Goal: Use online tool/utility

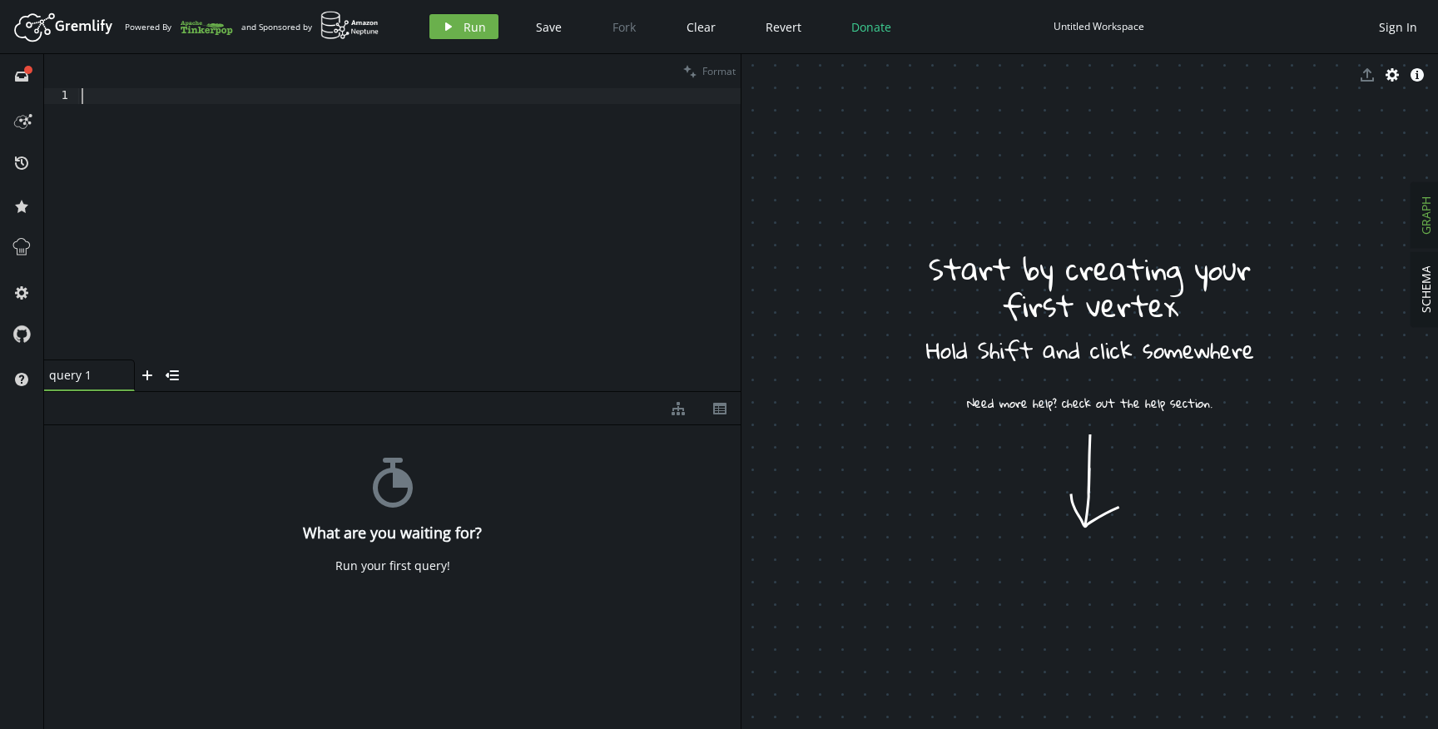
click at [505, 250] on div at bounding box center [409, 240] width 662 height 304
click at [22, 172] on button "history" at bounding box center [21, 162] width 27 height 27
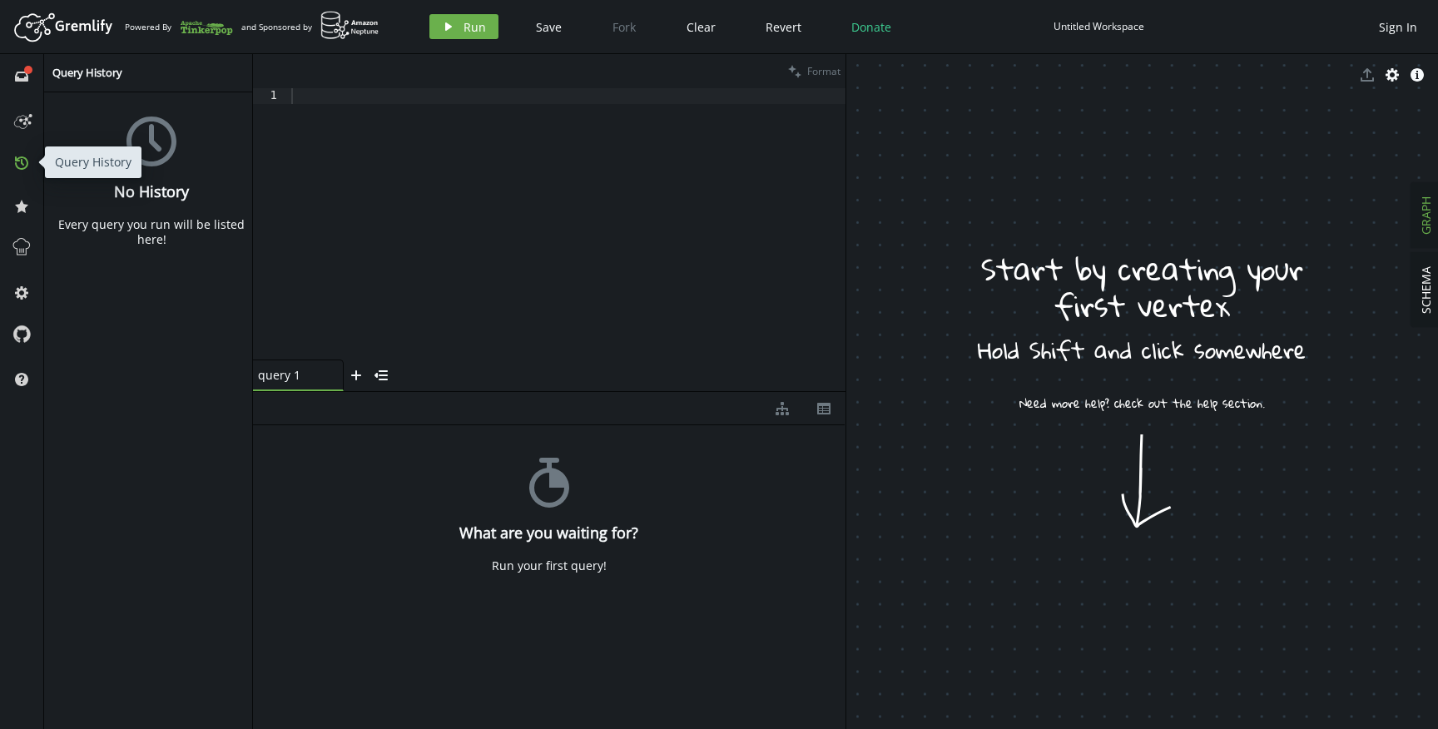
click at [22, 172] on button "history" at bounding box center [21, 162] width 27 height 27
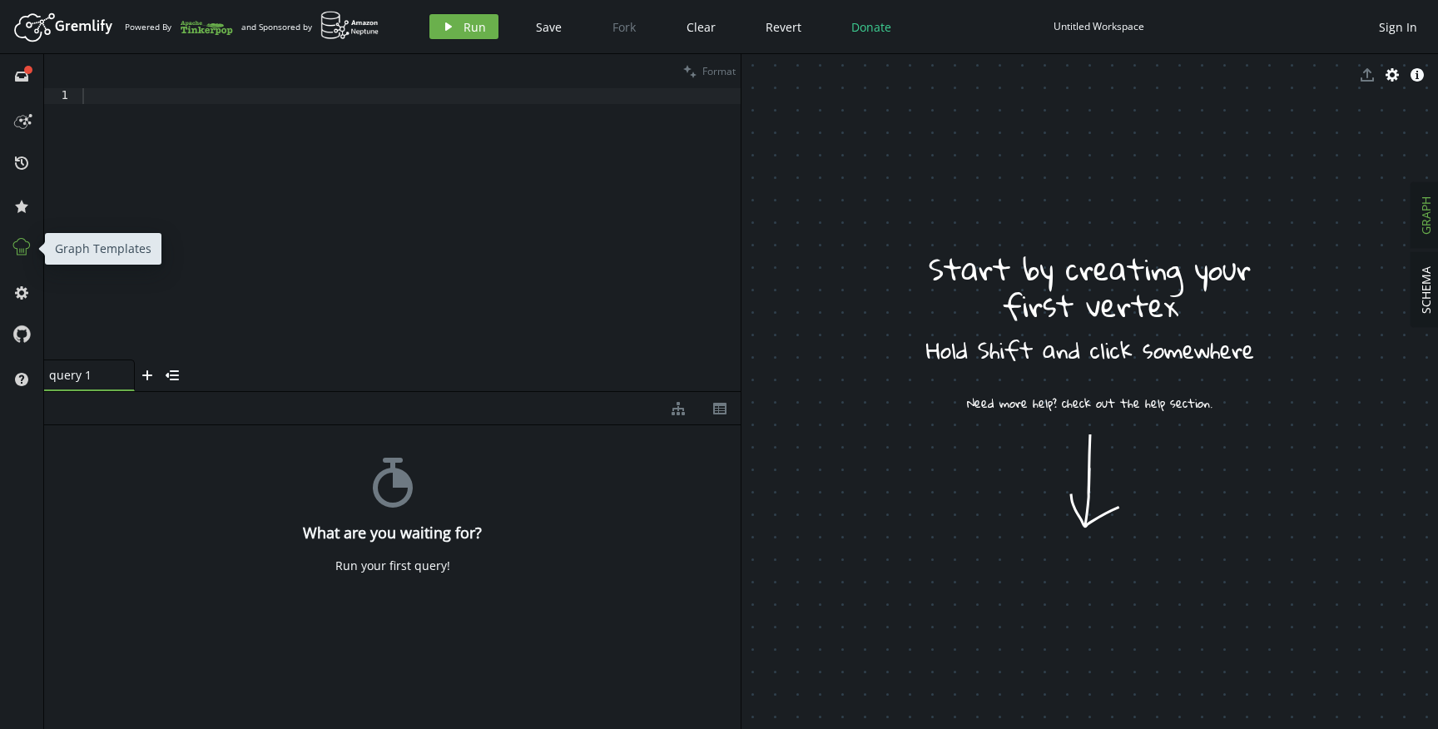
click at [26, 256] on icon at bounding box center [22, 247] width 22 height 22
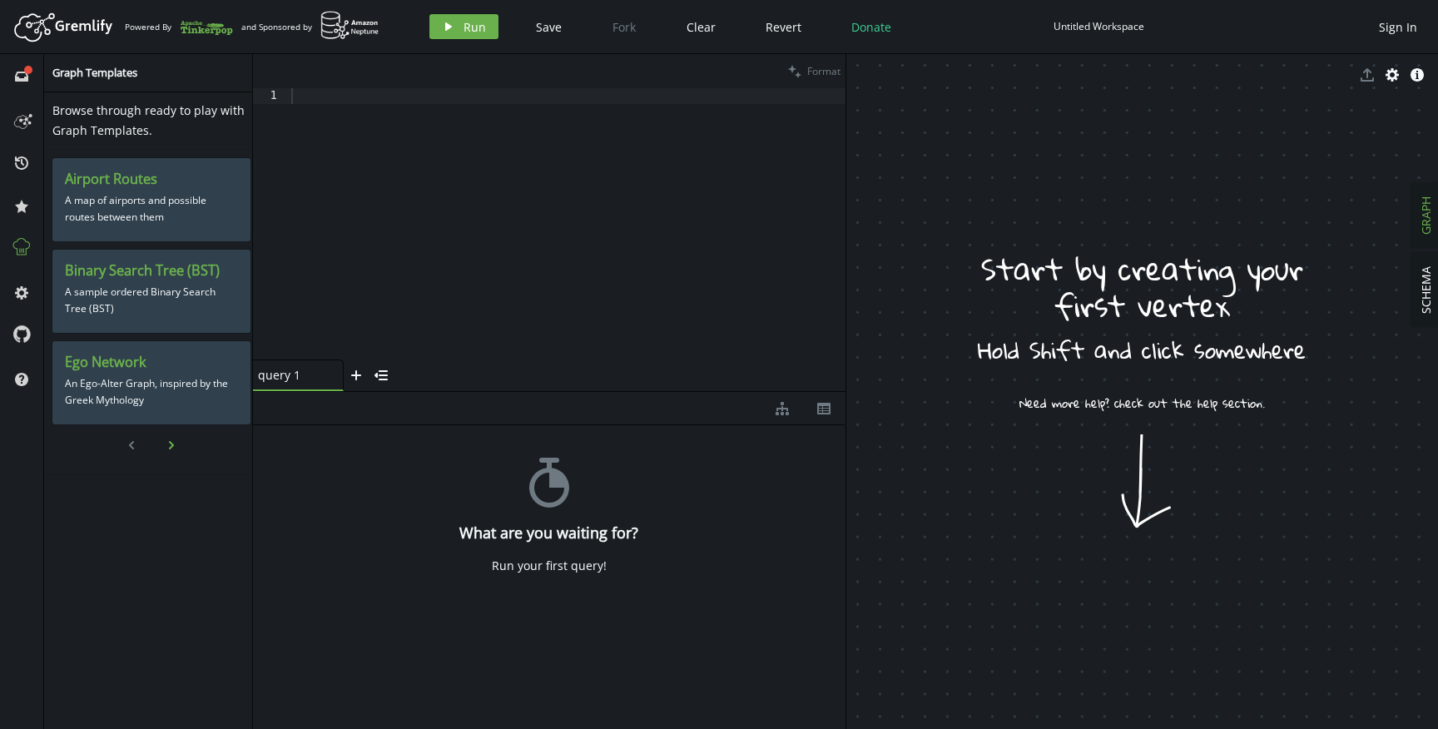
click at [167, 445] on icon "chevron-right" at bounding box center [171, 445] width 13 height 13
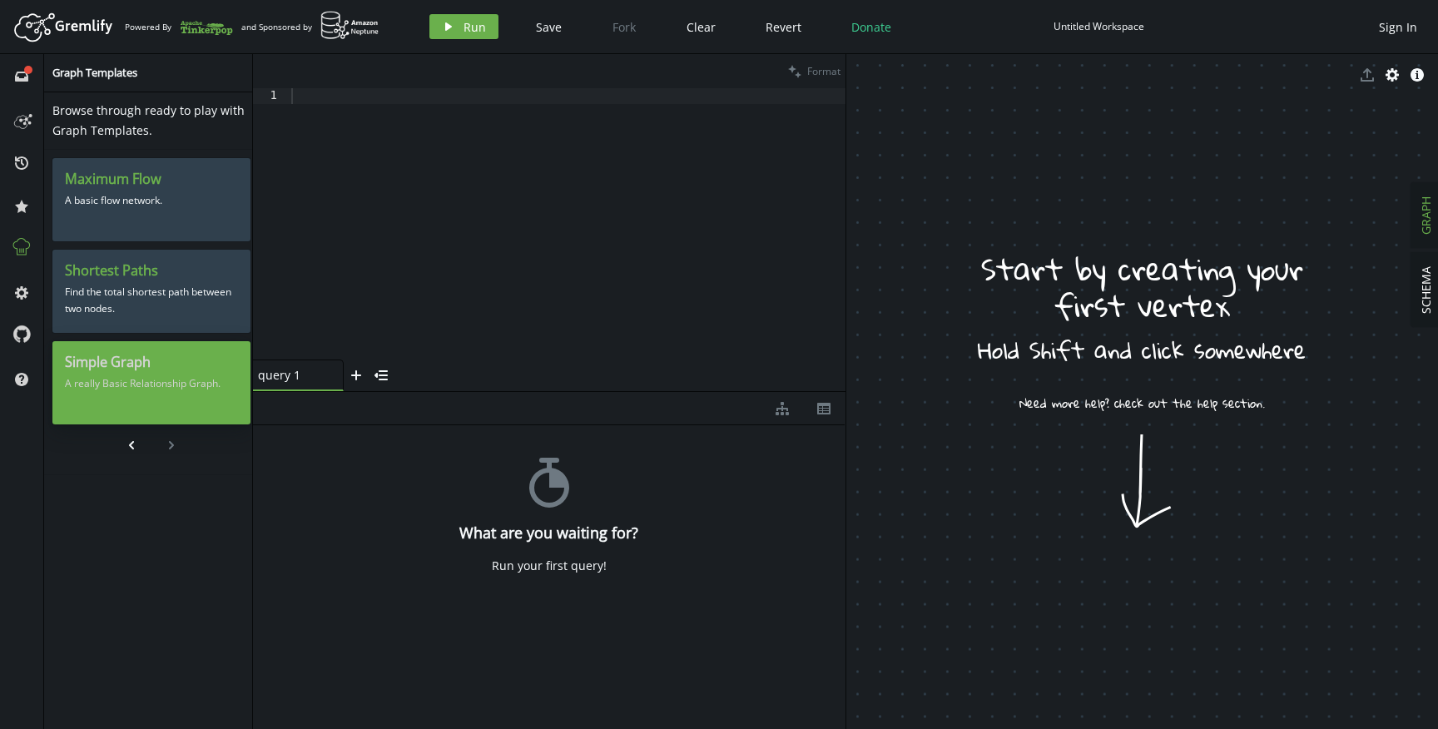
click at [144, 375] on p "A really Basic Relationship Graph." at bounding box center [151, 383] width 173 height 25
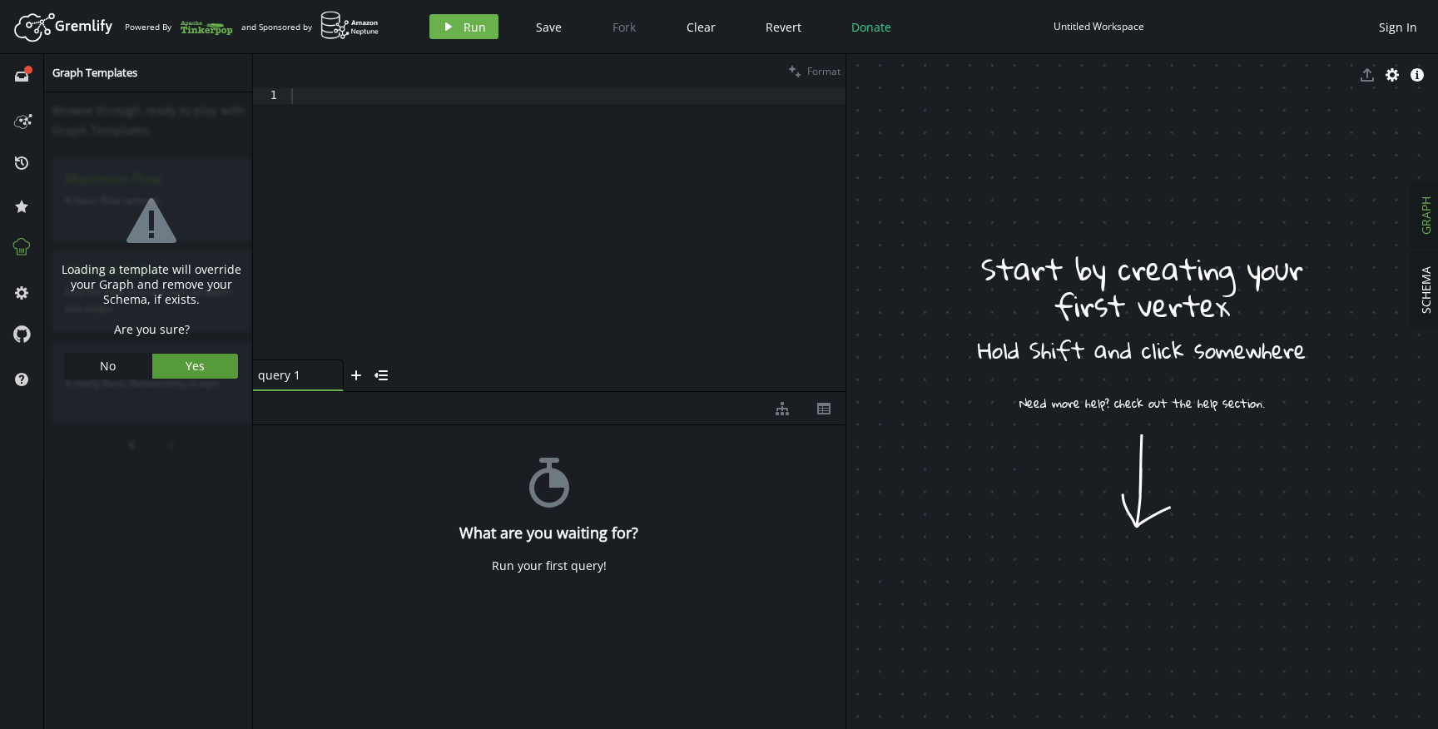
click at [197, 371] on span "Yes" at bounding box center [195, 366] width 19 height 16
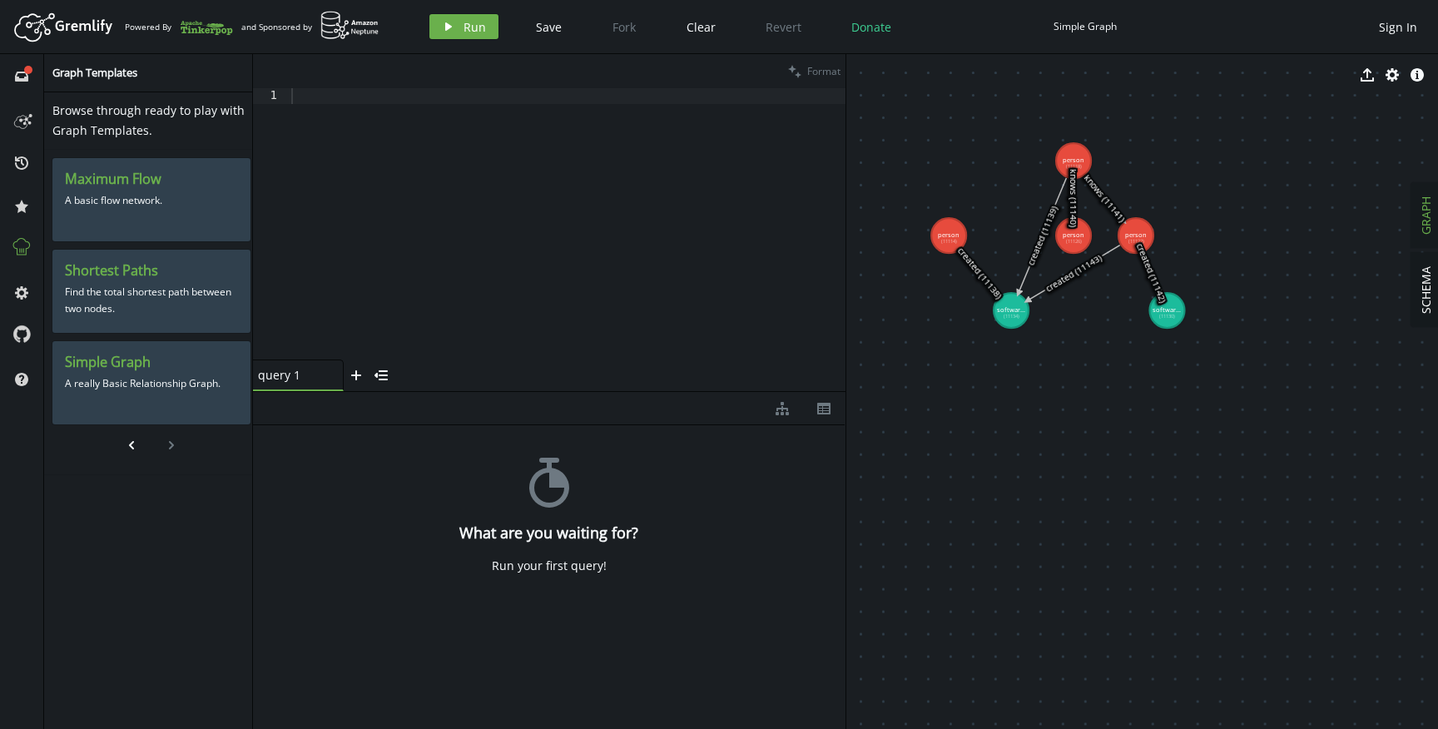
drag, startPoint x: 1041, startPoint y: 291, endPoint x: 1140, endPoint y: 392, distance: 141.2
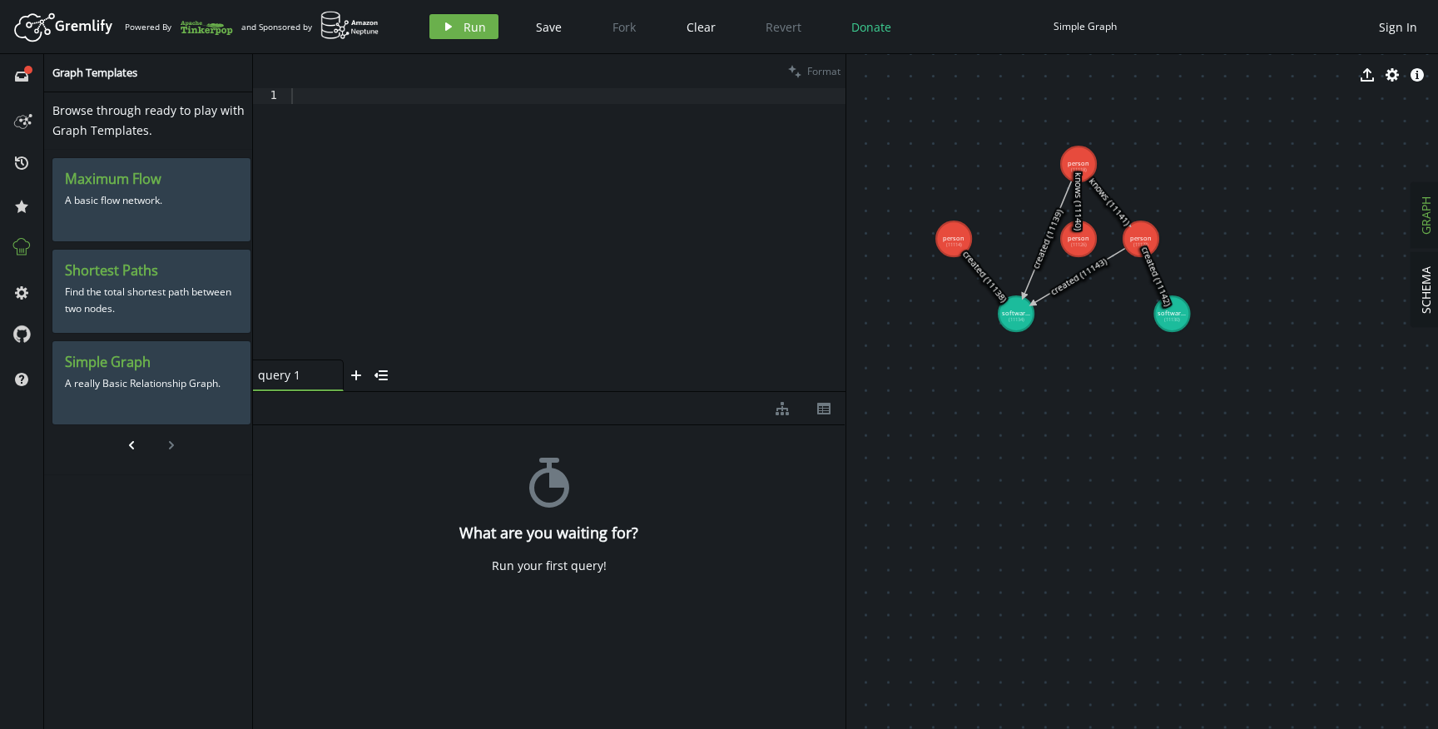
click at [1074, 35] on div "Simple Graph" at bounding box center [1084, 26] width 63 height 25
click at [1074, 22] on div "Simple Graph" at bounding box center [1084, 26] width 63 height 12
drag, startPoint x: 1087, startPoint y: 250, endPoint x: 1012, endPoint y: 112, distance: 157.1
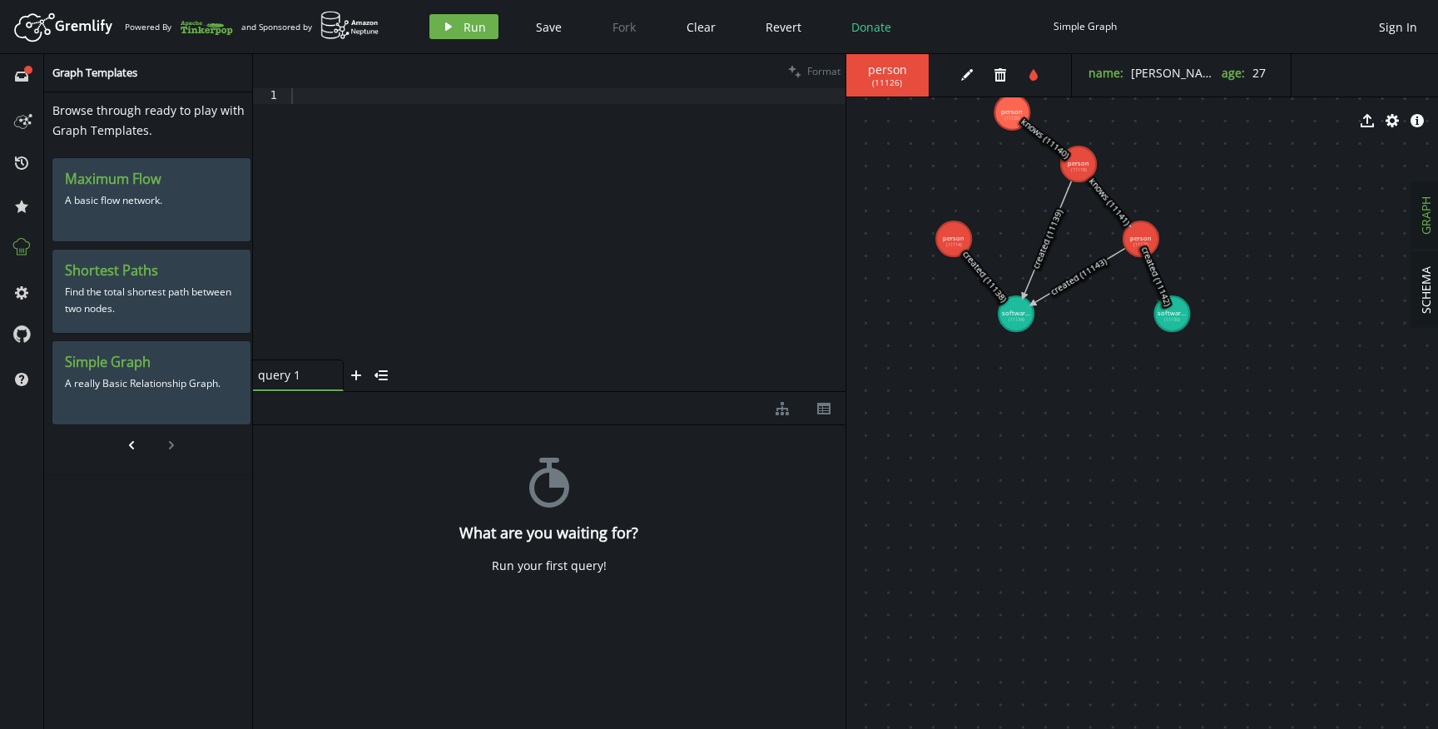
drag, startPoint x: 1006, startPoint y: 111, endPoint x: 939, endPoint y: 127, distance: 69.2
click at [939, 127] on div "export cog info-sign" at bounding box center [1142, 121] width 592 height 42
click at [1425, 300] on span "SCHEMA" at bounding box center [1426, 289] width 16 height 47
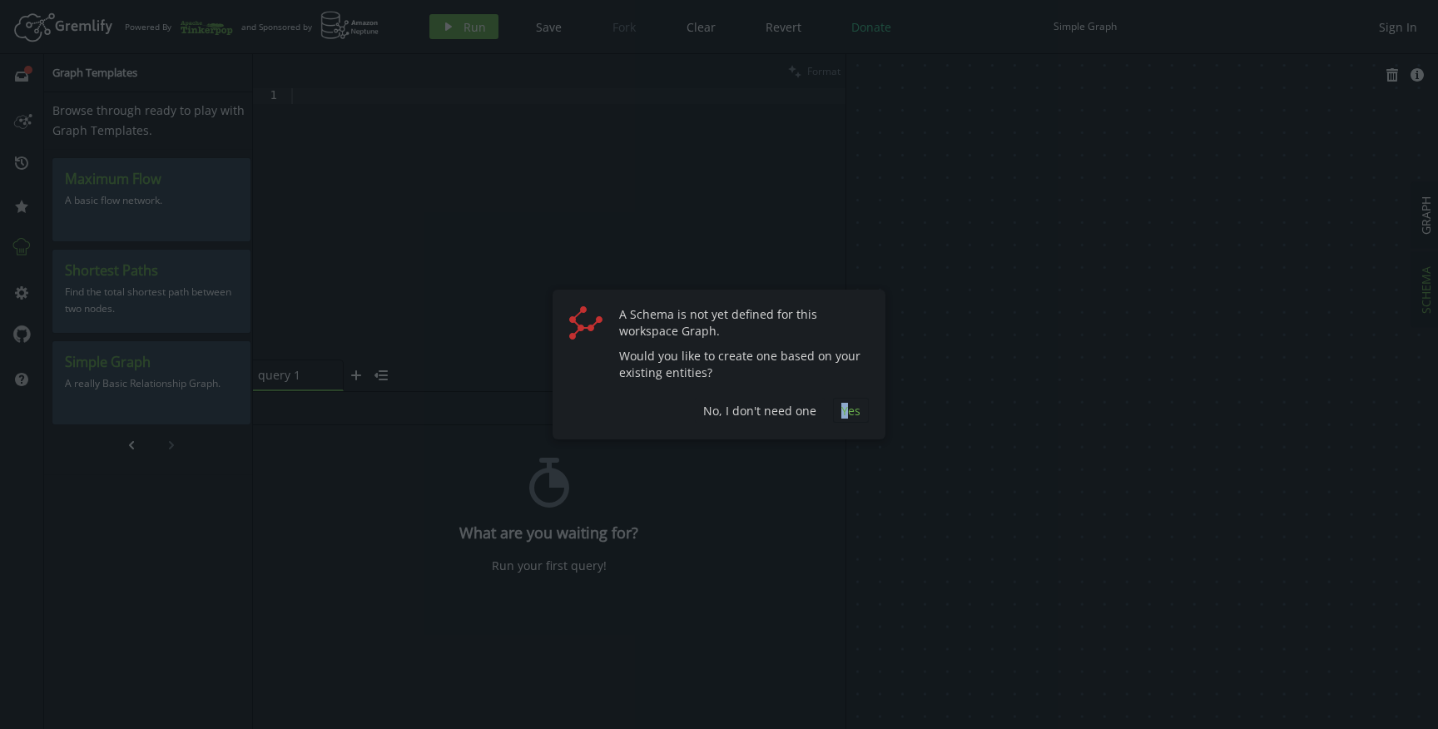
click at [843, 416] on span "Yes" at bounding box center [850, 411] width 19 height 16
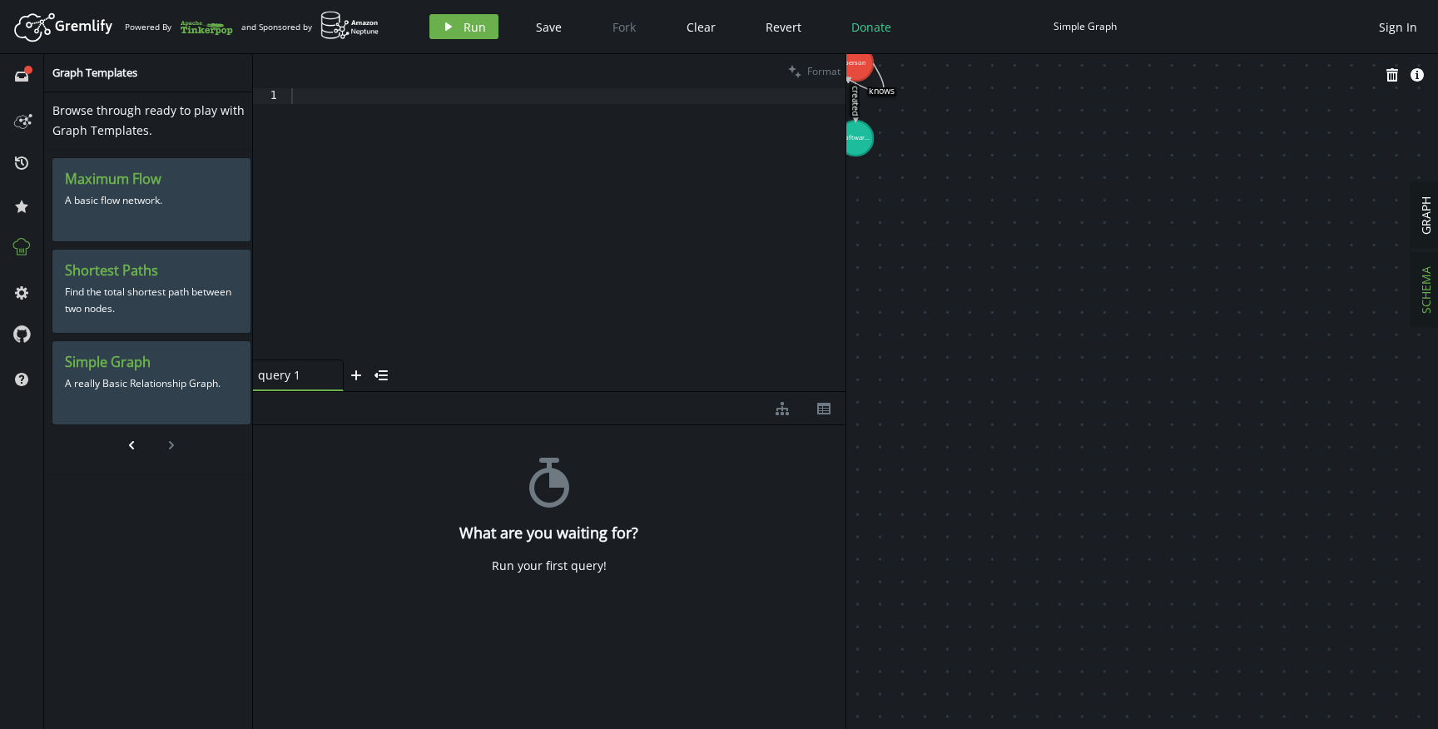
click at [1426, 292] on span "SCHEMA" at bounding box center [1426, 289] width 16 height 47
drag, startPoint x: 1076, startPoint y: 187, endPoint x: 1356, endPoint y: 374, distance: 336.7
drag, startPoint x: 1118, startPoint y: 258, endPoint x: 1145, endPoint y: 307, distance: 55.8
click at [1145, 307] on icon at bounding box center [1149, 310] width 41 height 32
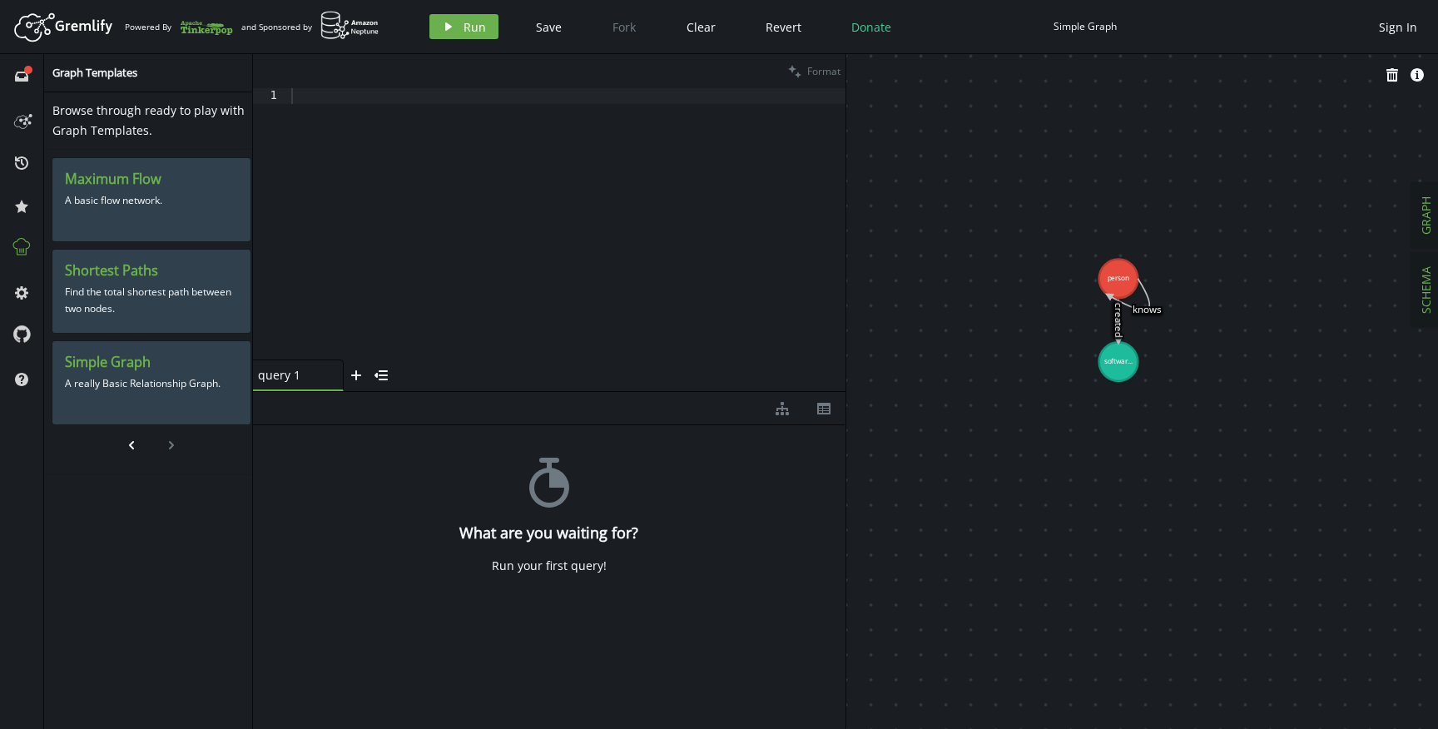
click at [1423, 211] on span "GRAPH" at bounding box center [1426, 215] width 16 height 38
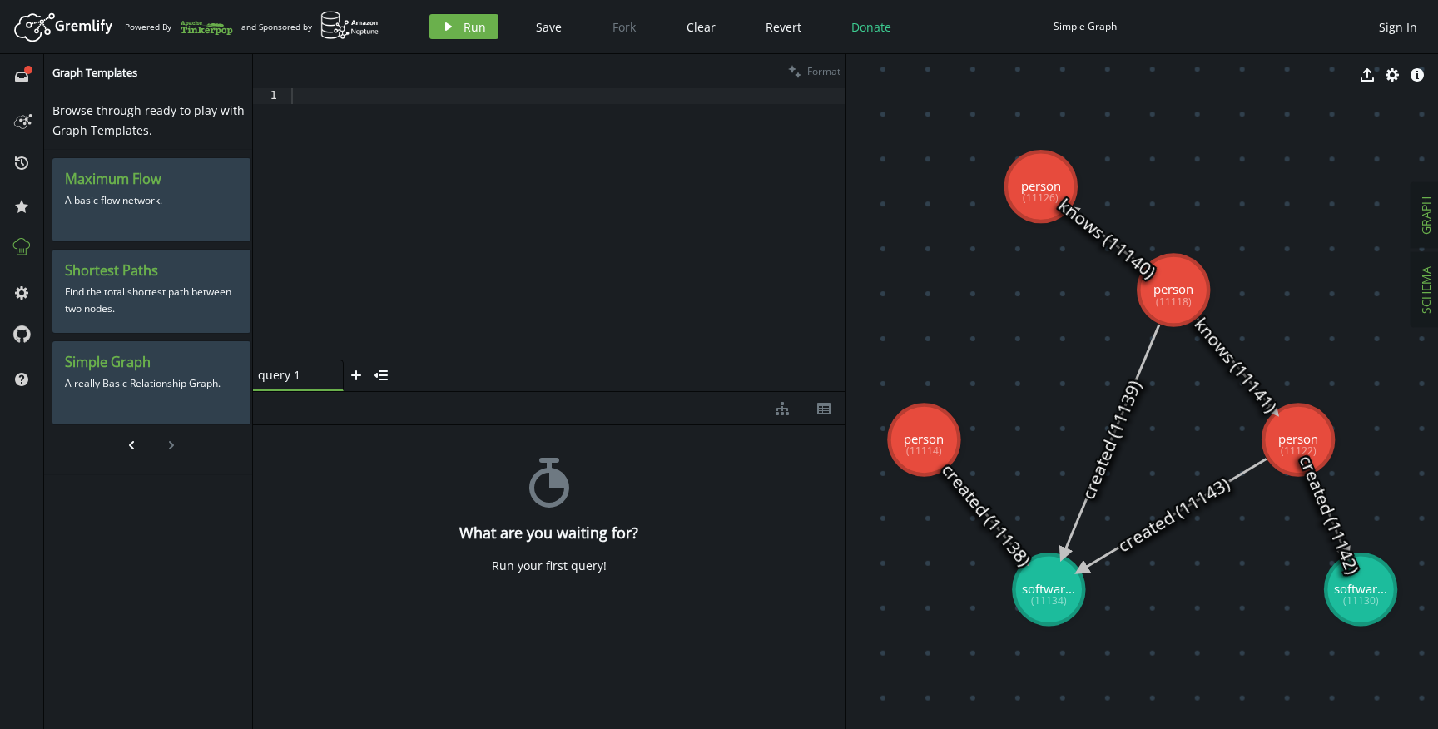
click at [1424, 295] on span "SCHEMA" at bounding box center [1426, 289] width 16 height 47
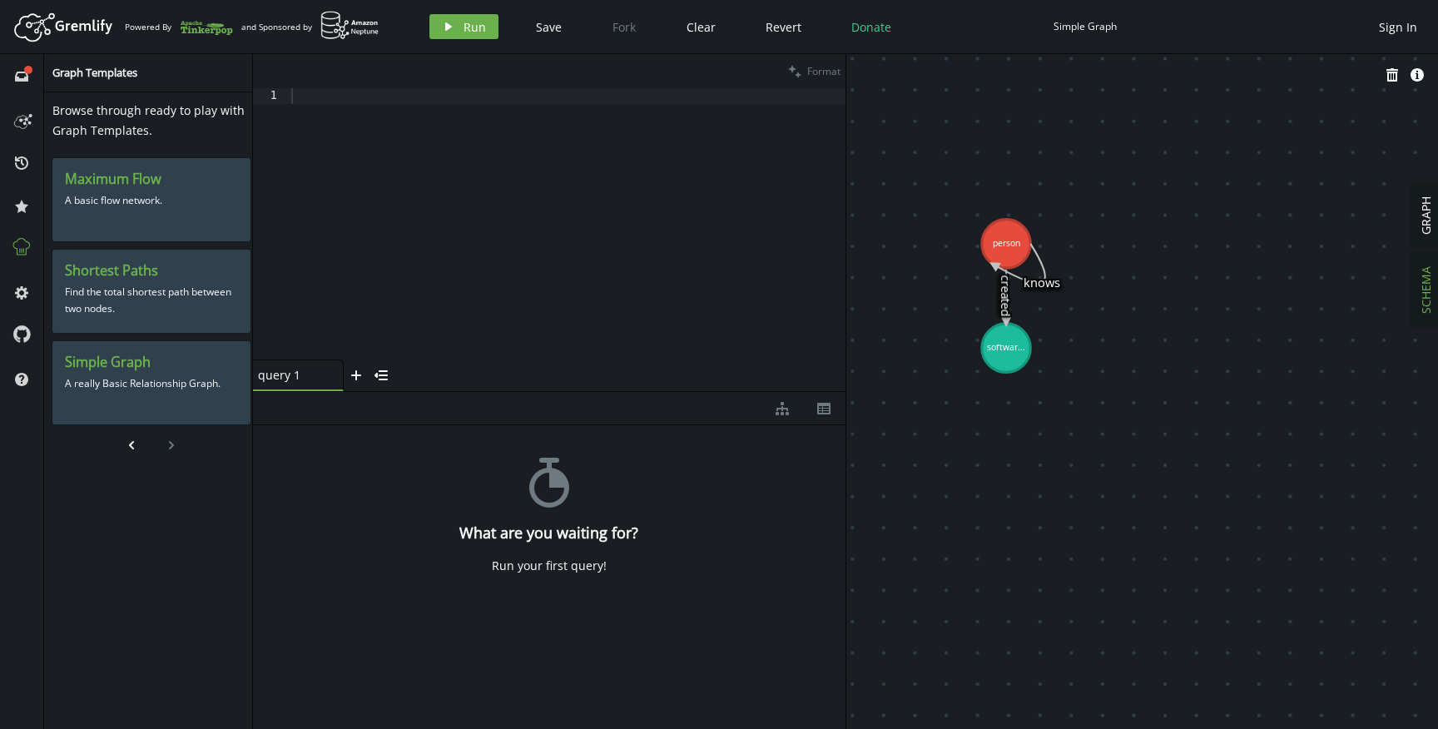
drag, startPoint x: 1133, startPoint y: 297, endPoint x: 1347, endPoint y: 457, distance: 266.9
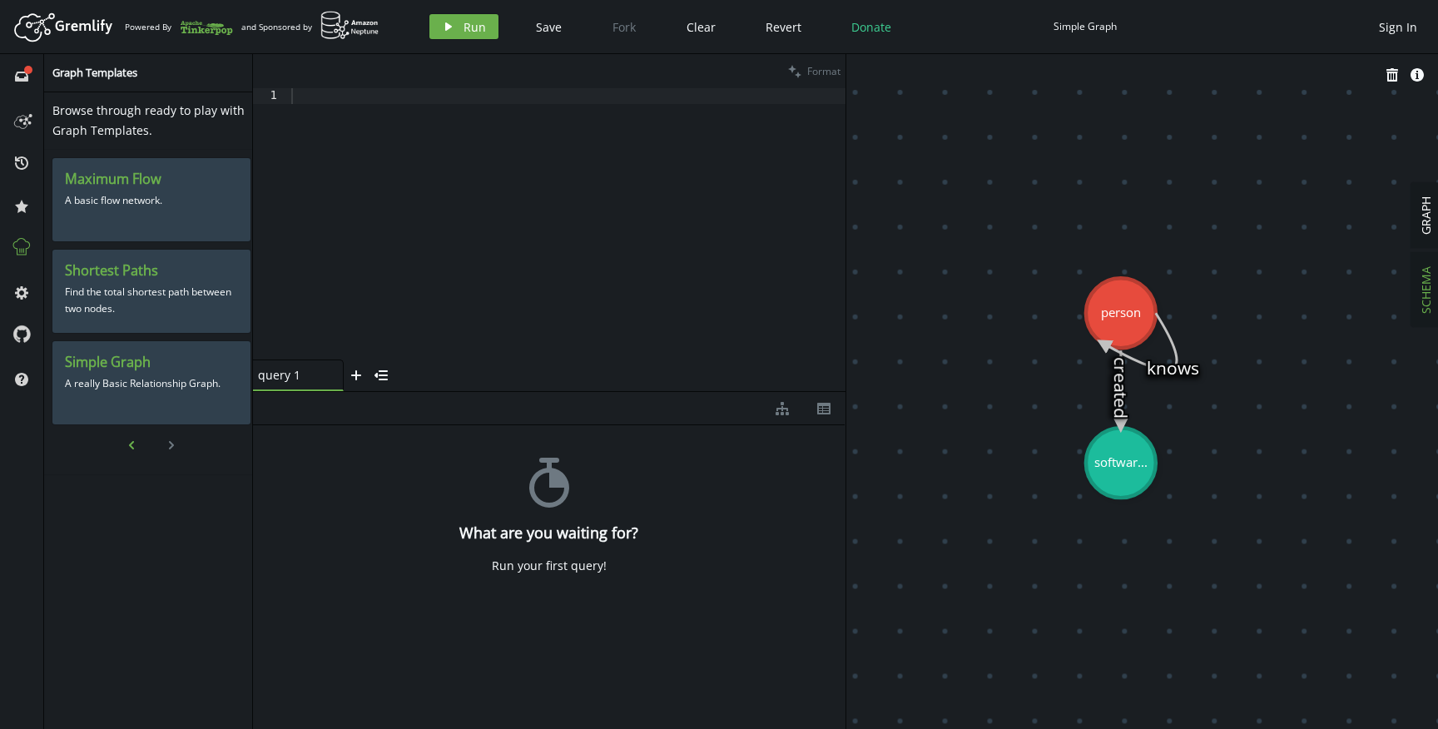
click at [134, 439] on icon "chevron-left" at bounding box center [131, 445] width 13 height 13
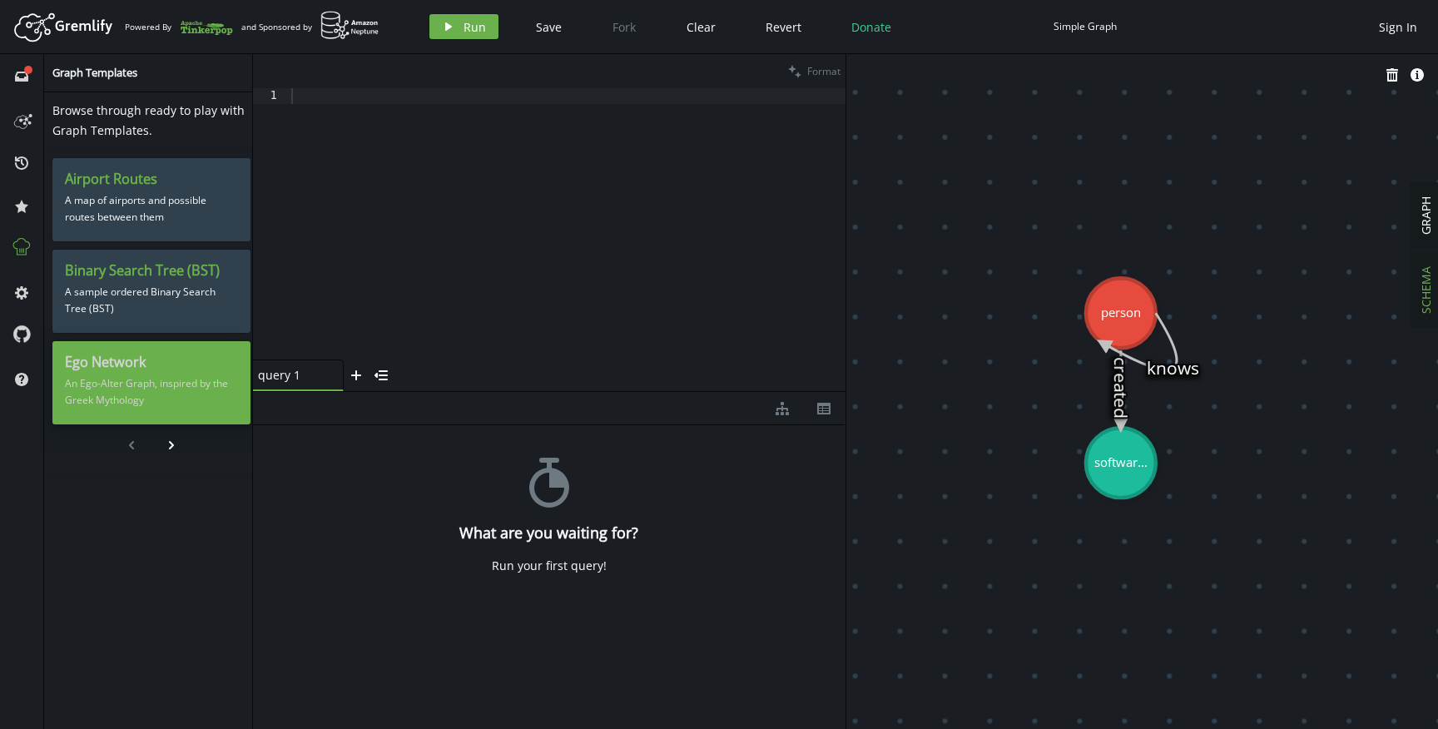
click at [176, 354] on h3 "Ego Network" at bounding box center [151, 362] width 173 height 17
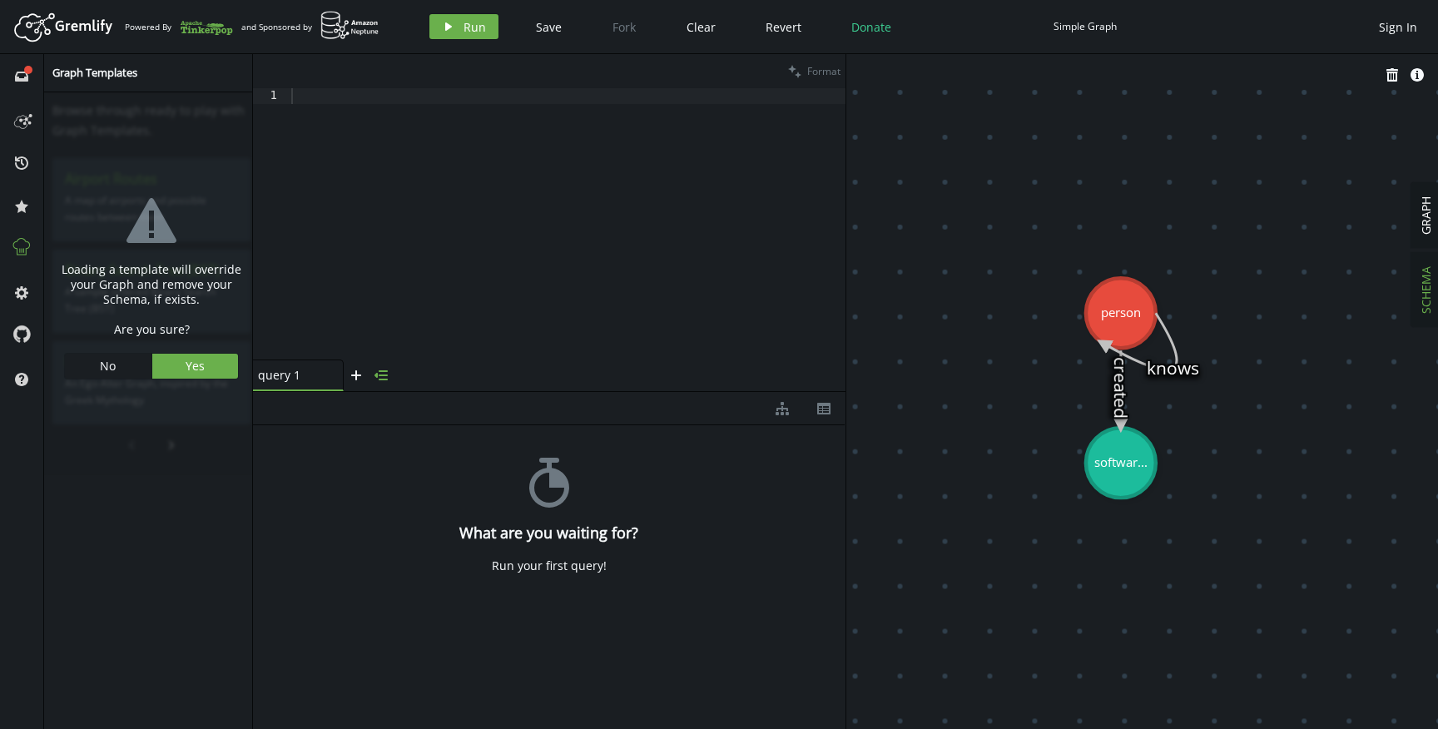
click at [390, 379] on button "menu-closed" at bounding box center [381, 375] width 25 height 32
click at [273, 384] on button "menu-open" at bounding box center [265, 378] width 25 height 25
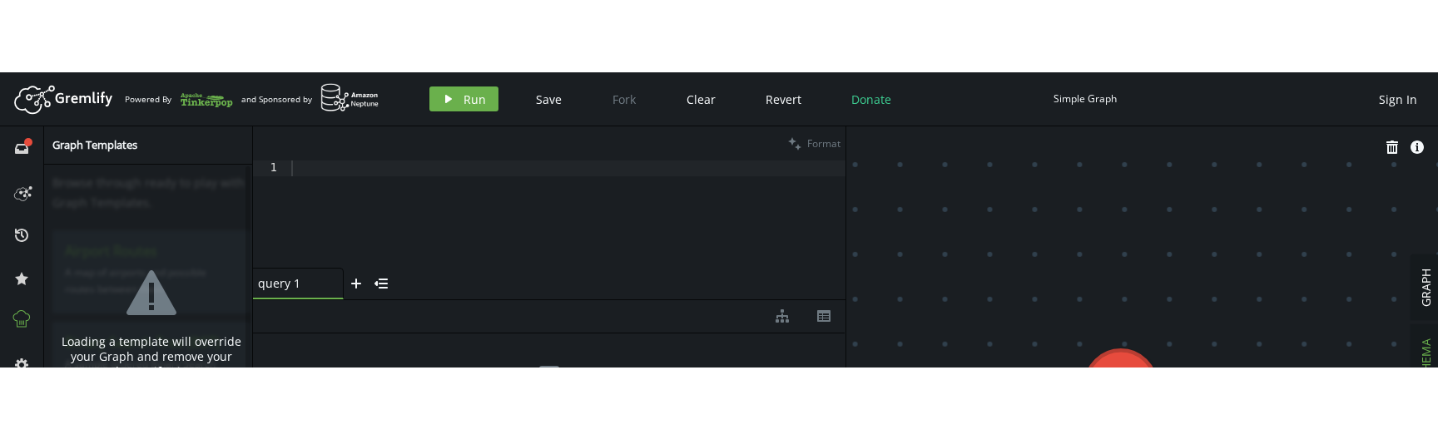
scroll to position [74, 0]
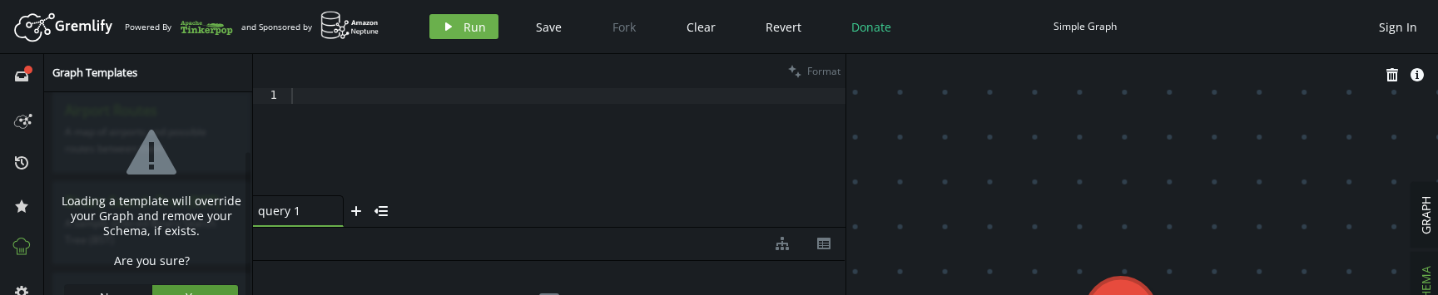
click at [187, 290] on span "Yes" at bounding box center [195, 298] width 19 height 16
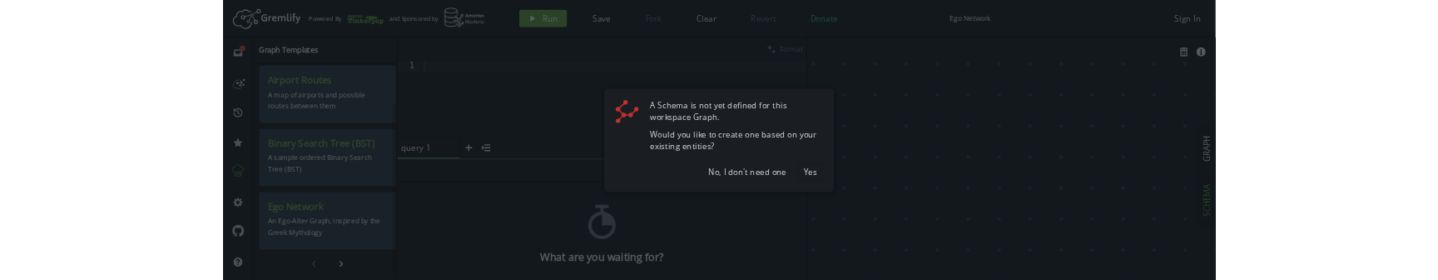
scroll to position [69, 0]
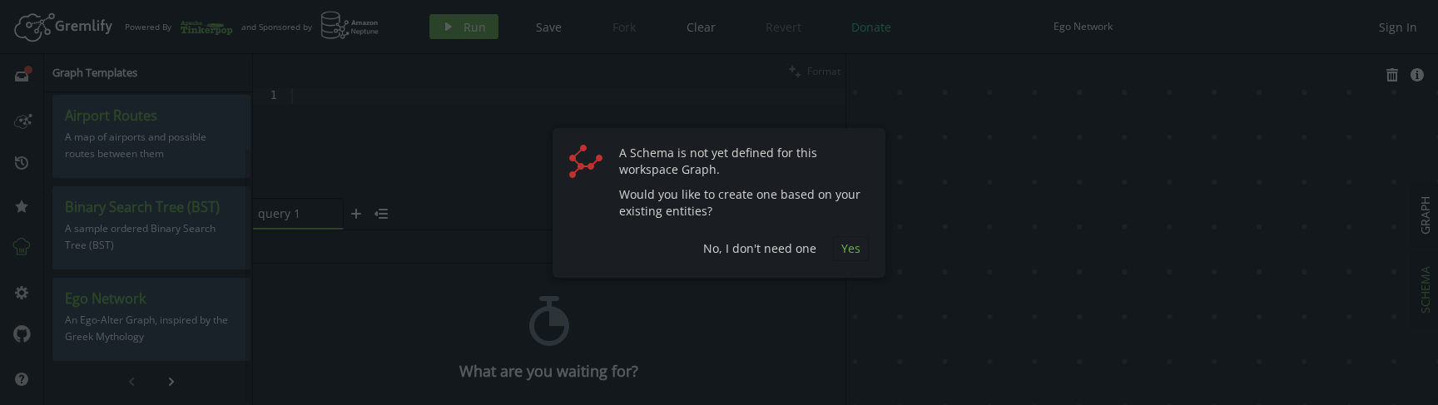
click at [843, 257] on button "Yes" at bounding box center [851, 248] width 36 height 25
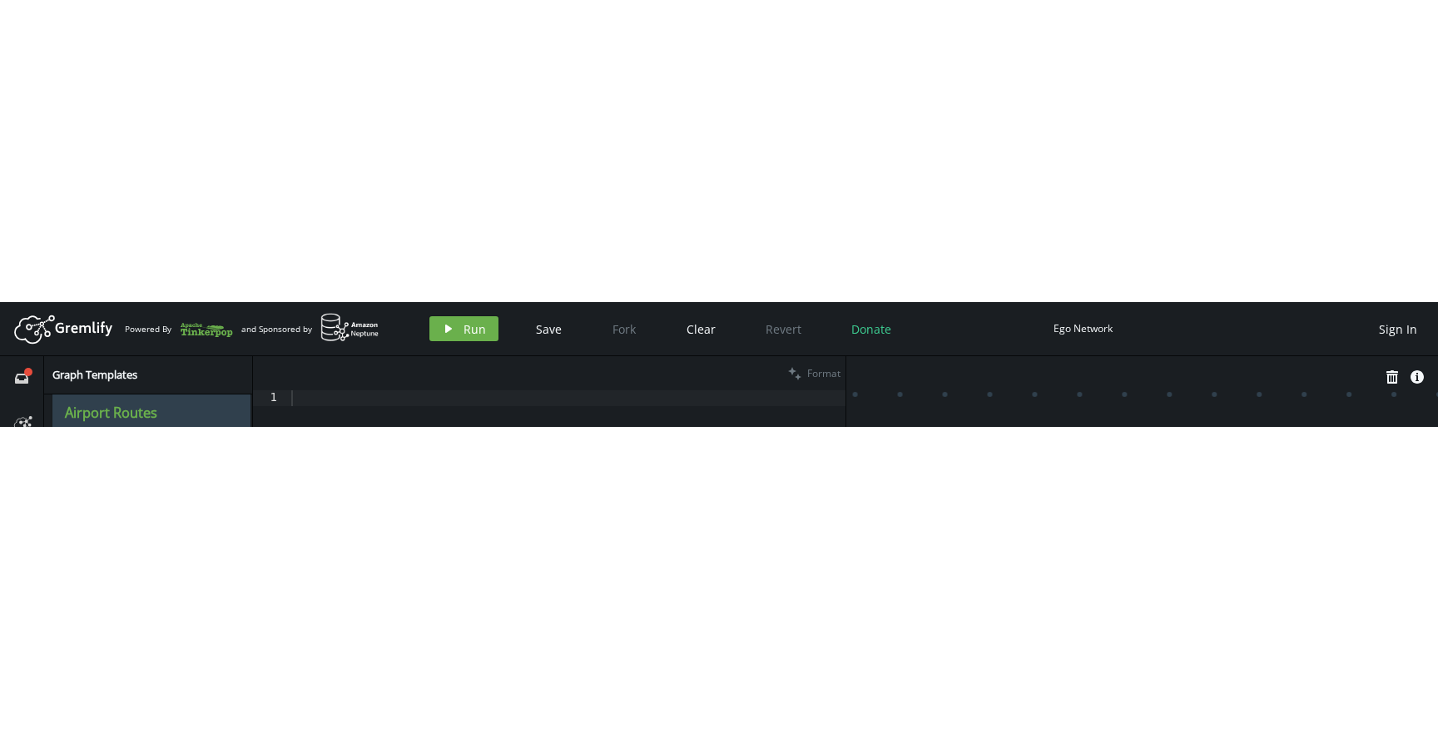
scroll to position [0, 0]
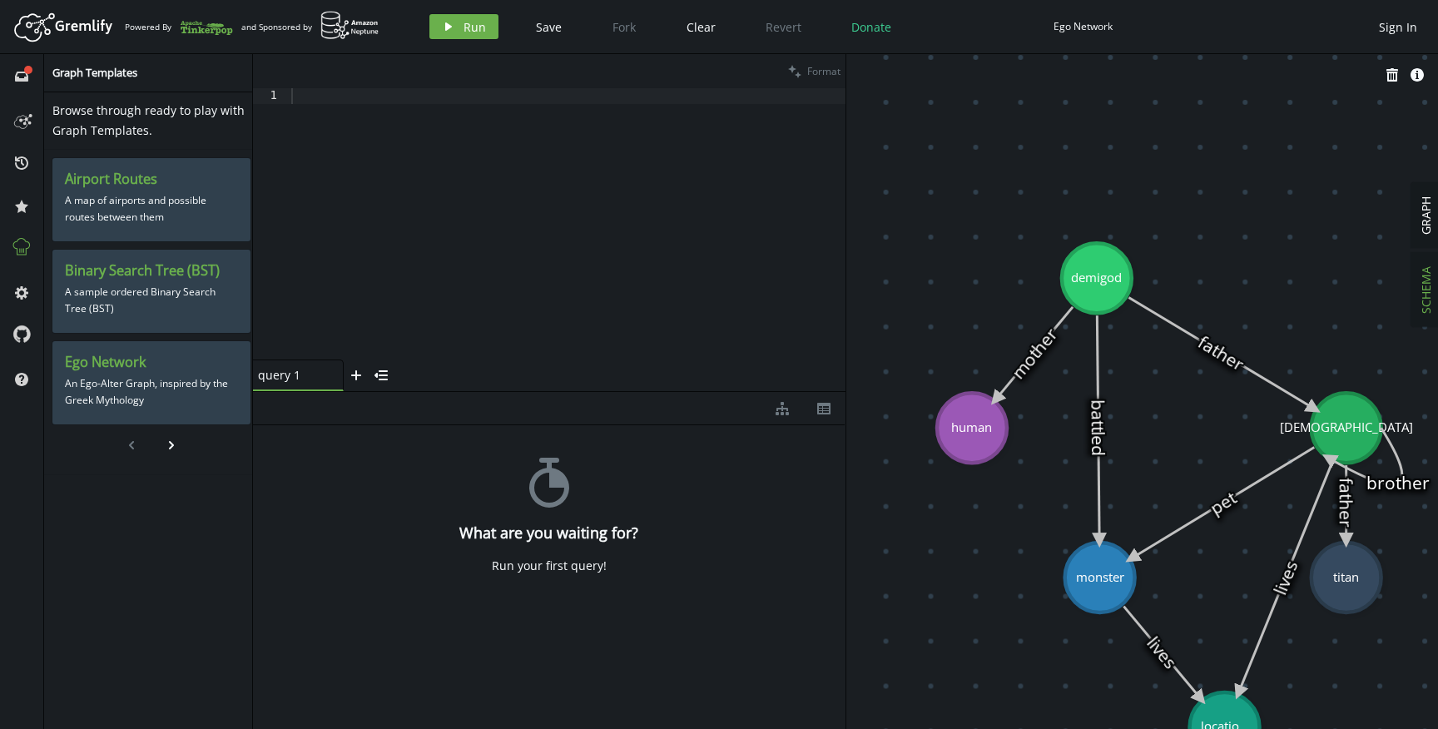
drag, startPoint x: 1074, startPoint y: 359, endPoint x: 925, endPoint y: 324, distance: 153.0
drag, startPoint x: 1294, startPoint y: 300, endPoint x: 1180, endPoint y: 194, distance: 156.0
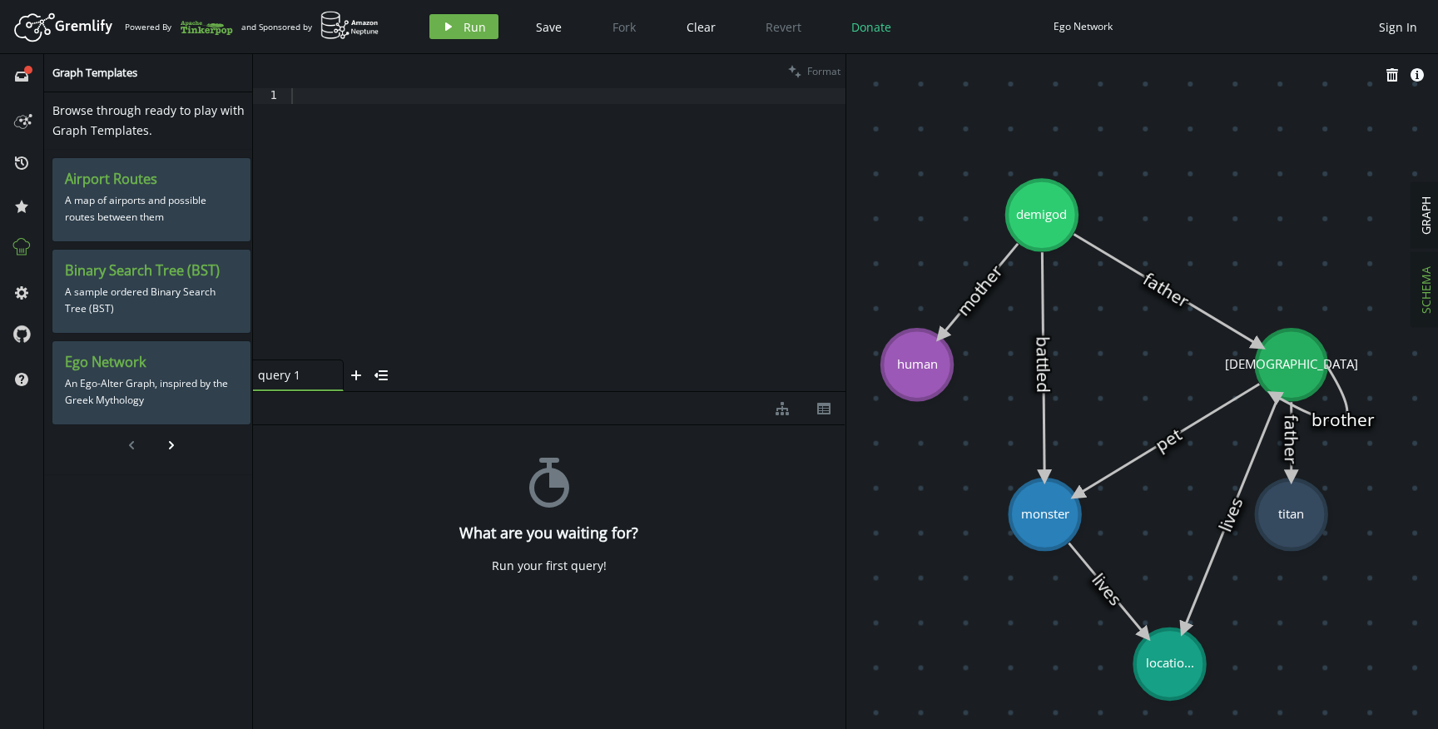
drag, startPoint x: 929, startPoint y: 409, endPoint x: 993, endPoint y: 449, distance: 75.5
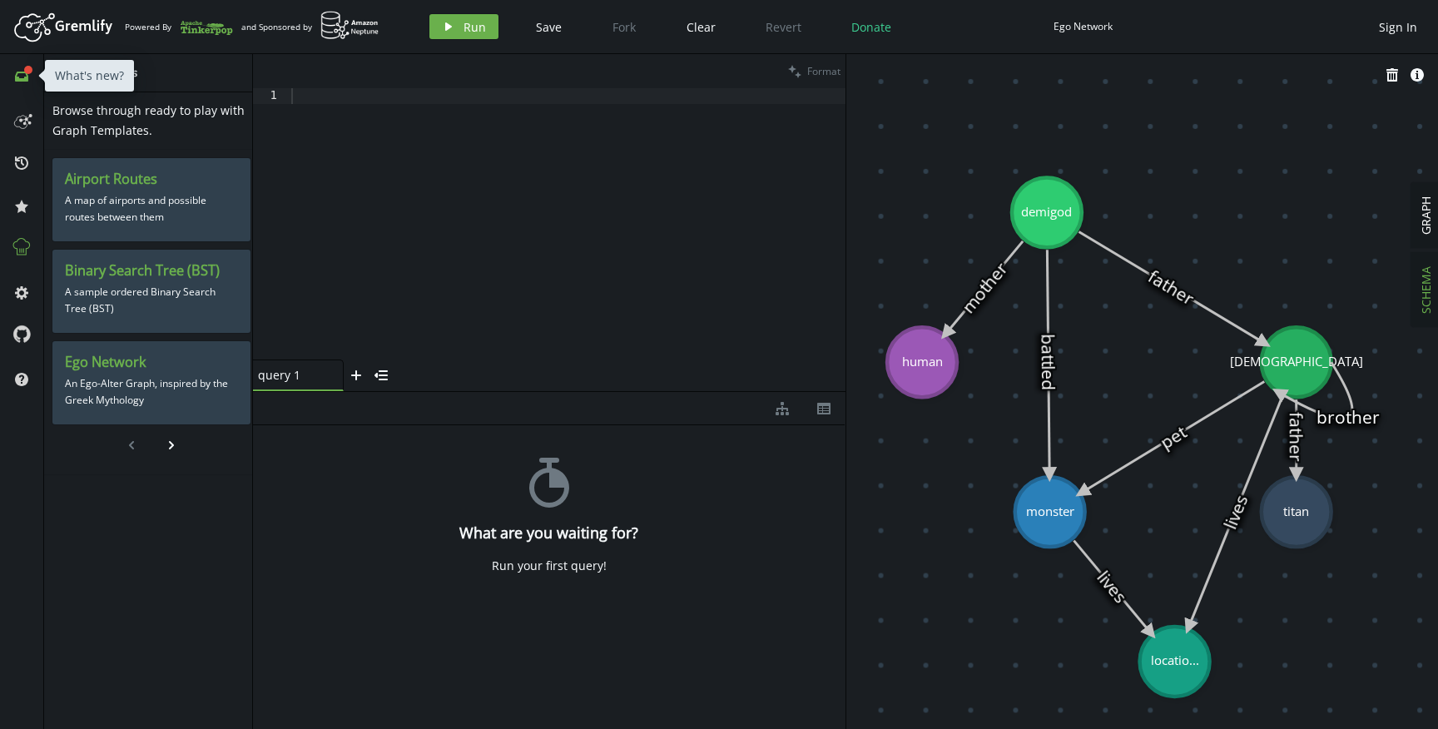
click at [27, 76] on icon at bounding box center [21, 77] width 13 height 10
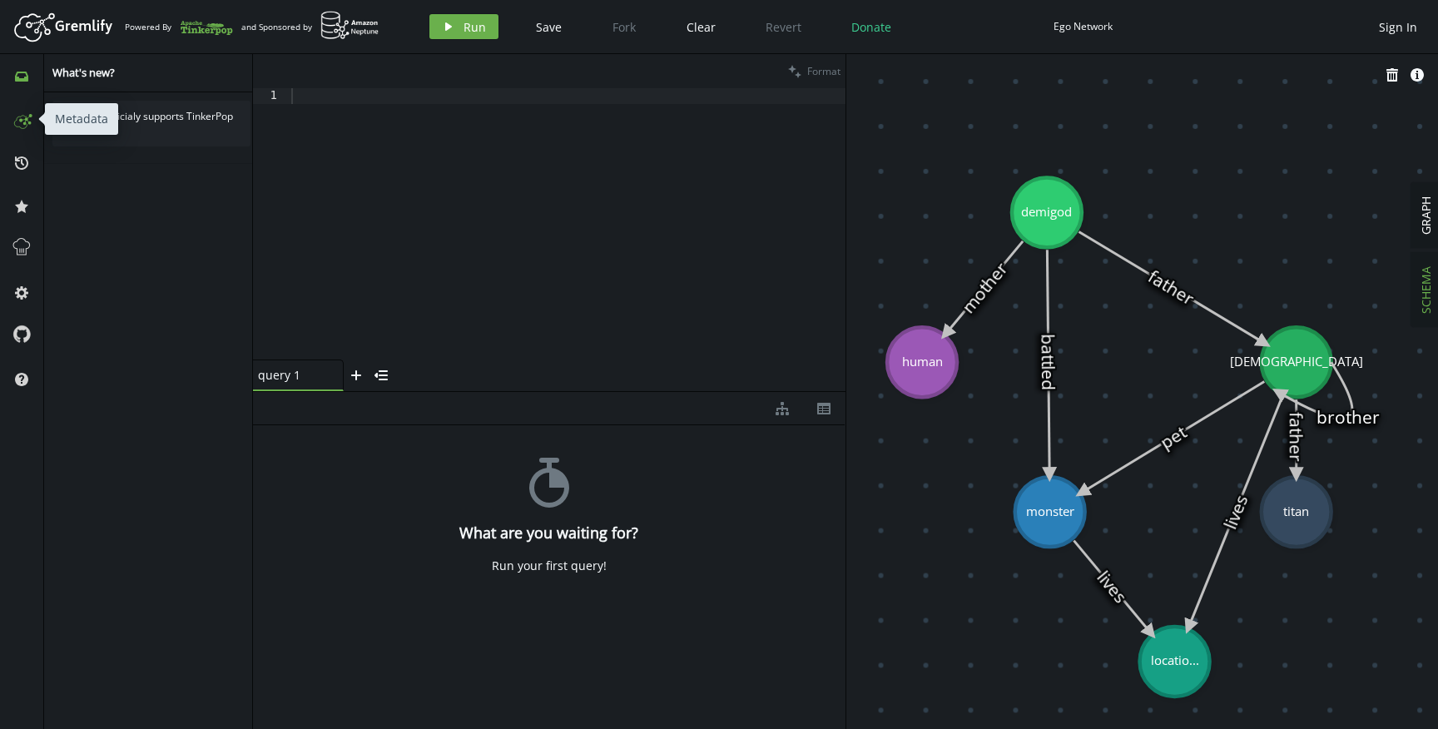
click at [21, 126] on icon at bounding box center [21, 119] width 27 height 27
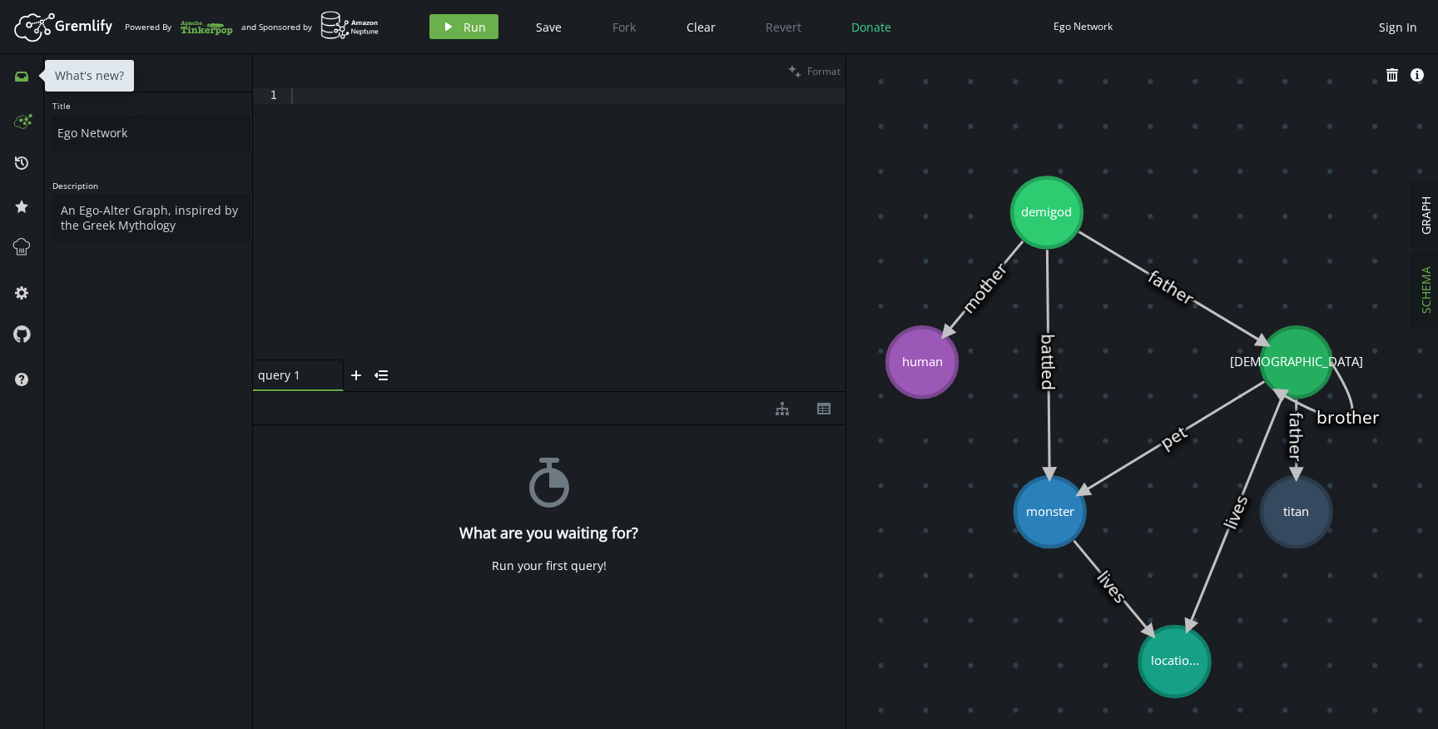
click at [26, 82] on icon "inbox" at bounding box center [21, 76] width 13 height 13
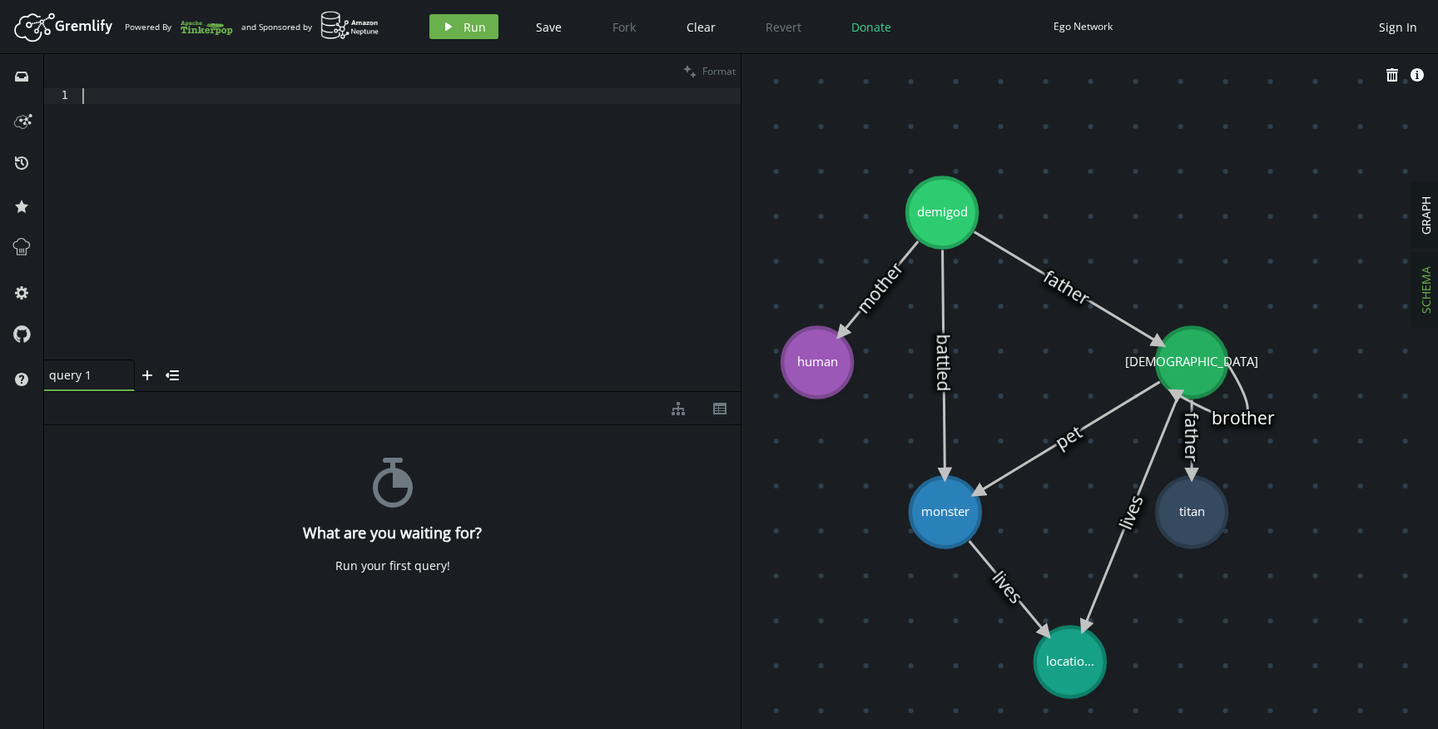
click at [506, 216] on div at bounding box center [410, 239] width 662 height 303
